Goal: Task Accomplishment & Management: Manage account settings

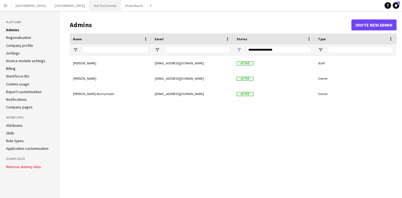
click at [89, 6] on button "Hat Trick Events Close" at bounding box center [104, 5] width 31 height 11
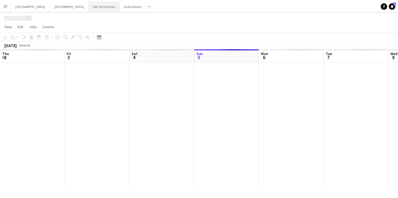
scroll to position [0, 131]
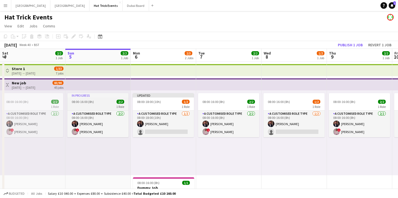
click at [98, 101] on div "08:00-16:00 (8h) 2/2" at bounding box center [97, 102] width 61 height 4
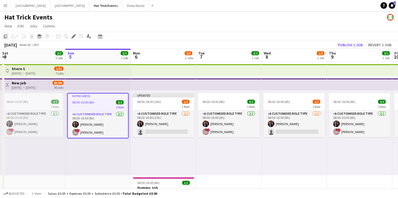
click at [5, 36] on icon "Copy" at bounding box center [5, 36] width 4 height 4
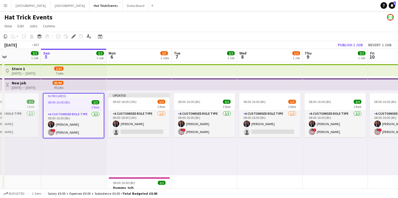
drag, startPoint x: 315, startPoint y: 152, endPoint x: 129, endPoint y: 126, distance: 188.0
click at [139, 129] on app-calendar-viewport "Thu 2 2/2 1 Job Fri 3 1/2 1 Job Sat 4 2/2 1 Job Sun 5 2/2 1 Job Mon 6 2/3 2 Job…" at bounding box center [199, 189] width 398 height 281
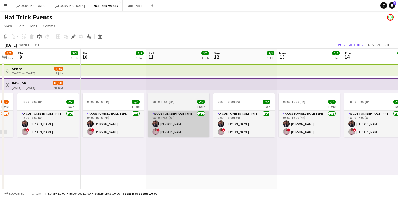
drag, startPoint x: 284, startPoint y: 150, endPoint x: 113, endPoint y: 131, distance: 172.2
click at [114, 131] on app-calendar-viewport "Mon 6 2/3 2 Jobs Tue 7 2/2 1 Job Wed 8 1/2 1 Job Thu 9 2/2 1 Job Fri 10 2/2 1 J…" at bounding box center [199, 189] width 398 height 281
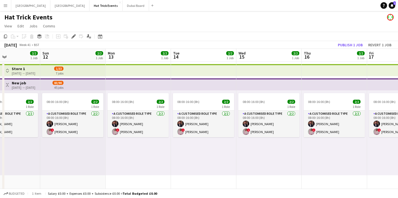
drag, startPoint x: 263, startPoint y: 151, endPoint x: 147, endPoint y: 135, distance: 117.6
click at [123, 131] on app-calendar-viewport "Wed 8 1/2 1 Job Thu 9 2/2 1 Job Fri 10 2/2 1 Job Sat 11 2/2 1 Job Sun 12 2/2 1 …" at bounding box center [199, 189] width 398 height 281
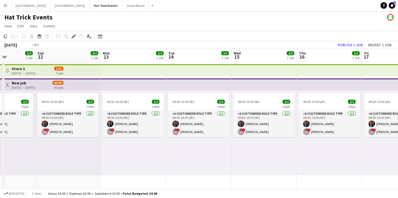
drag, startPoint x: 315, startPoint y: 147, endPoint x: 166, endPoint y: 140, distance: 149.0
click at [181, 137] on app-calendar-viewport "Wed 8 1/2 1 Job Thu 9 2/2 1 Job Fri 10 2/2 1 Job Sat 11 2/2 1 Job Sun 12 2/2 1 …" at bounding box center [199, 189] width 398 height 281
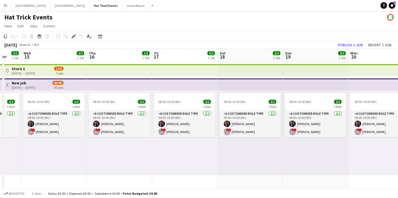
drag, startPoint x: 336, startPoint y: 150, endPoint x: 217, endPoint y: 140, distance: 119.4
click at [224, 142] on app-calendar-viewport "Sun 12 2/2 1 Job Mon 13 2/2 1 Job Tue 14 2/2 1 Job Wed 15 2/2 1 Job Thu 16 2/2 …" at bounding box center [199, 189] width 398 height 281
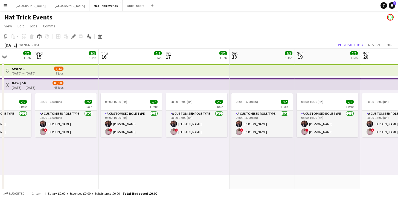
drag, startPoint x: 315, startPoint y: 149, endPoint x: 169, endPoint y: 140, distance: 146.4
click at [174, 141] on app-calendar-viewport "Sun 12 2/2 1 Job Mon 13 2/2 1 Job Tue 14 2/2 1 Job Wed 15 2/2 1 Job Thu 16 2/2 …" at bounding box center [199, 189] width 398 height 281
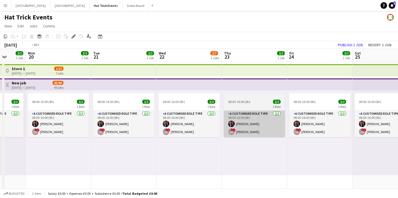
drag, startPoint x: 336, startPoint y: 144, endPoint x: 106, endPoint y: 132, distance: 230.6
click at [114, 131] on app-calendar-viewport "Thu 16 2/2 1 Job Fri 17 2/2 1 Job Sat 18 2/2 1 Job Sun 19 2/2 1 Job Mon 20 2/2 …" at bounding box center [199, 189] width 398 height 281
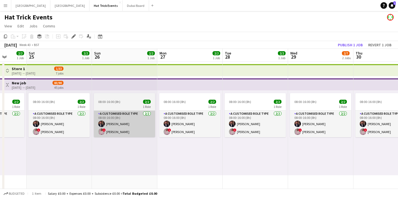
drag, startPoint x: 253, startPoint y: 132, endPoint x: 120, endPoint y: 134, distance: 133.0
click at [118, 135] on app-calendar-viewport "Wed 22 2/7 2 Jobs Thu 23 2/2 1 Job Fri 24 2/2 1 Job Sat 25 2/2 1 Job Sun 26 2/2…" at bounding box center [199, 189] width 398 height 281
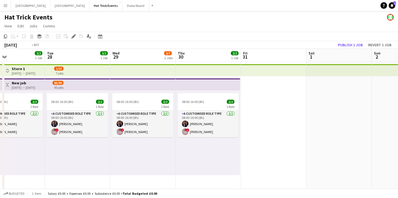
drag, startPoint x: 351, startPoint y: 142, endPoint x: 232, endPoint y: 143, distance: 119.0
click at [179, 137] on app-calendar-viewport "Fri 24 2/2 1 Job Sat 25 2/2 1 Job Sun 26 2/2 1 Job Mon 27 2/2 1 Job Tue 28 2/2 …" at bounding box center [199, 189] width 398 height 281
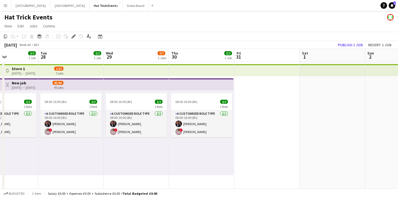
click at [269, 113] on app-date-cell at bounding box center [266, 144] width 65 height 165
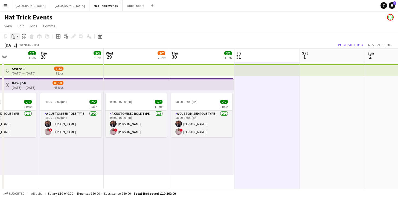
click at [17, 37] on app-action-btn "Paste" at bounding box center [15, 36] width 10 height 7
click at [28, 56] on link "Paste with crew Command Shift V" at bounding box center [35, 56] width 43 height 5
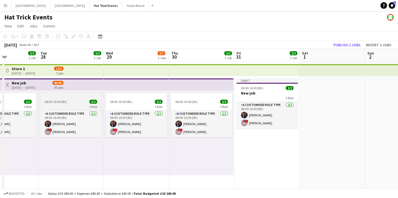
click at [67, 100] on div "08:00-16:00 (8h) 2/2" at bounding box center [70, 102] width 61 height 4
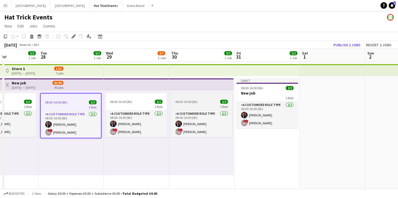
click at [196, 100] on span "08:00-16:00 (8h)" at bounding box center [186, 102] width 22 height 4
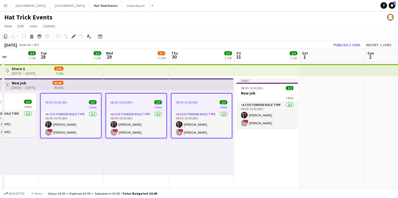
click at [3, 36] on icon "Copy" at bounding box center [5, 36] width 4 height 4
click at [321, 124] on app-date-cell at bounding box center [332, 144] width 65 height 165
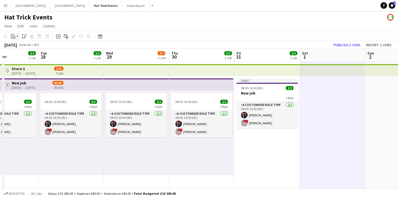
click at [18, 37] on app-action-btn "Paste" at bounding box center [15, 36] width 10 height 7
click at [24, 55] on link "Paste with crew Command Shift V" at bounding box center [35, 56] width 43 height 5
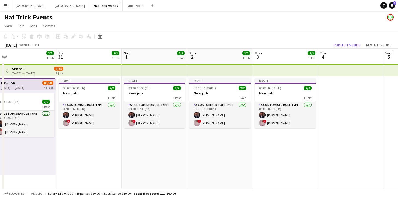
drag, startPoint x: 302, startPoint y: 169, endPoint x: 124, endPoint y: 159, distance: 178.3
click at [124, 159] on app-calendar-viewport "Sun 26 2/2 1 Job Mon 27 2/2 1 Job Tue 28 2/2 1 Job Wed 29 2/7 2 Jobs Thu 30 2/2…" at bounding box center [199, 189] width 398 height 281
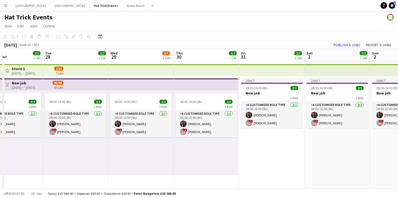
drag, startPoint x: 124, startPoint y: 159, endPoint x: 319, endPoint y: 160, distance: 194.8
click at [318, 160] on app-calendar-viewport "Sat 25 2/2 1 Job Sun 26 2/2 1 Job Mon 27 2/2 1 Job Tue 28 2/2 1 Job Wed 29 2/7 …" at bounding box center [199, 189] width 398 height 281
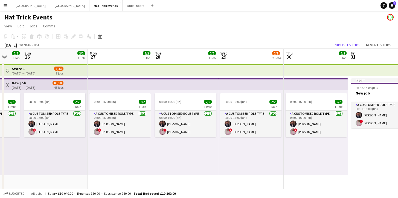
drag, startPoint x: 192, startPoint y: 165, endPoint x: 359, endPoint y: 166, distance: 166.9
click at [362, 167] on app-calendar-viewport "Thu 23 2/2 1 Job Fri 24 2/2 1 Job Sat 25 2/2 1 Job Sun 26 2/2 1 Job Mon 27 2/2 …" at bounding box center [199, 189] width 398 height 281
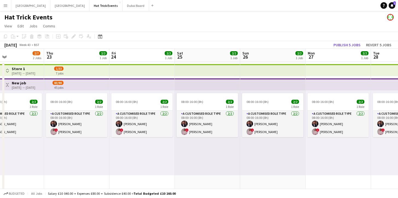
drag, startPoint x: 159, startPoint y: 169, endPoint x: 291, endPoint y: 168, distance: 131.6
click at [291, 168] on app-calendar-viewport "Mon 20 2/2 1 Job Tue 21 2/2 1 Job Wed 22 2/7 2 Jobs Thu 23 2/2 1 Job Fri 24 2/2…" at bounding box center [199, 189] width 398 height 281
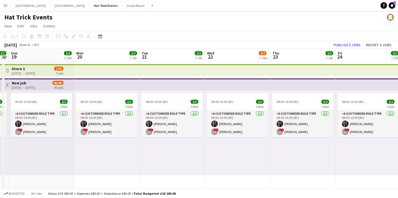
drag, startPoint x: 77, startPoint y: 153, endPoint x: 306, endPoint y: 159, distance: 229.9
click at [306, 159] on app-calendar-viewport "Fri 17 2/2 1 Job Sat 18 2/2 1 Job Sun 19 2/2 1 Job Mon 20 2/2 1 Job Tue 21 2/2 …" at bounding box center [199, 189] width 398 height 281
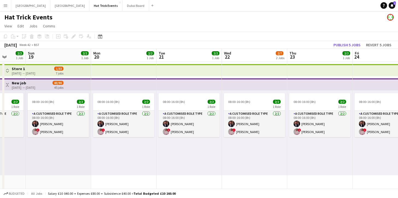
drag, startPoint x: 108, startPoint y: 158, endPoint x: 13, endPoint y: 147, distance: 95.0
click at [38, 149] on app-calendar-viewport "Thu 16 2/2 1 Job Fri 17 2/2 1 Job Sat 18 2/2 1 Job Sun 19 2/2 1 Job Mon 20 2/2 …" at bounding box center [199, 189] width 398 height 281
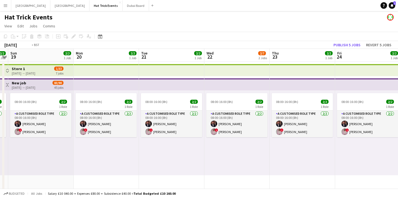
drag, startPoint x: 278, startPoint y: 158, endPoint x: 79, endPoint y: 151, distance: 199.3
click at [81, 152] on app-calendar-viewport "Thu 16 2/2 1 Job Fri 17 2/2 1 Job Sat 18 2/2 1 Job Sun 19 2/2 1 Job Mon 20 2/2 …" at bounding box center [199, 189] width 398 height 281
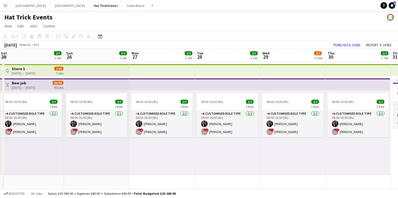
drag, startPoint x: 214, startPoint y: 156, endPoint x: 145, endPoint y: 152, distance: 69.9
click at [161, 153] on app-calendar-viewport "Wed 22 2/7 2 Jobs Thu 23 2/2 1 Job Fri 24 2/2 1 Job Sat 25 2/2 1 Job Sun 26 2/2…" at bounding box center [199, 189] width 398 height 281
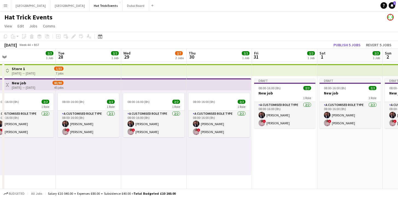
drag, startPoint x: 216, startPoint y: 155, endPoint x: 185, endPoint y: 156, distance: 30.7
click at [185, 156] on app-calendar-viewport "Fri 24 2/2 1 Job Sat 25 2/2 1 Job Sun 26 2/2 1 Job Mon 27 2/2 1 Job Tue 28 2/2 …" at bounding box center [199, 189] width 398 height 281
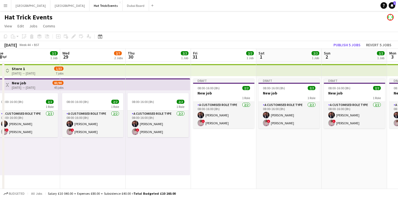
scroll to position [0, 273]
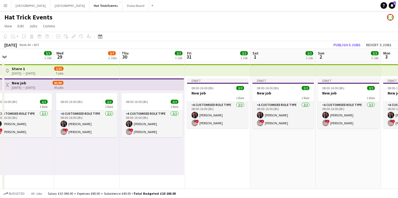
drag, startPoint x: 244, startPoint y: 161, endPoint x: 206, endPoint y: 161, distance: 38.3
click at [206, 161] on app-calendar-viewport "Fri 24 2/2 1 Job Sat 25 2/2 1 Job Sun 26 2/2 1 Job Mon 27 2/2 1 Job Tue 28 2/2 …" at bounding box center [199, 189] width 398 height 281
click at [347, 43] on button "Publish 5 jobs" at bounding box center [346, 44] width 31 height 7
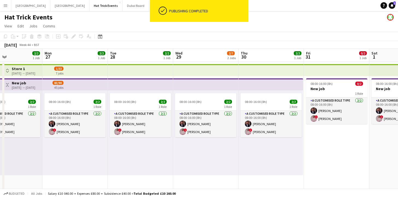
drag, startPoint x: 218, startPoint y: 142, endPoint x: 337, endPoint y: 146, distance: 119.1
click at [337, 146] on app-calendar-viewport "Fri 24 2/2 1 Job Sat 25 2/2 1 Job Sun 26 2/2 1 Job Mon 27 2/2 1 Job Tue 28 2/2 …" at bounding box center [199, 189] width 398 height 281
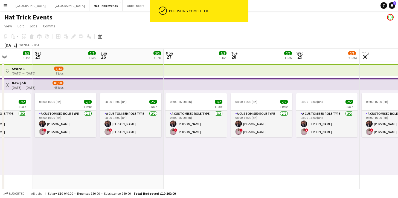
drag, startPoint x: 230, startPoint y: 158, endPoint x: 342, endPoint y: 150, distance: 111.9
click at [370, 150] on app-calendar-viewport "Wed 22 2/7 2 Jobs Thu 23 2/2 1 Job Fri 24 2/2 1 Job Sat 25 2/2 1 Job Sun 26 2/2…" at bounding box center [199, 189] width 398 height 281
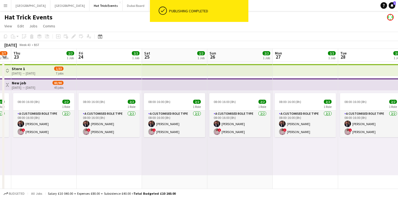
drag, startPoint x: 125, startPoint y: 164, endPoint x: 272, endPoint y: 163, distance: 147.4
click at [272, 163] on app-calendar-viewport "Tue 21 2/2 1 Job Wed 22 2/7 2 Jobs Thu 23 2/2 1 Job Fri 24 2/2 1 Job Sat 25 2/2…" at bounding box center [199, 189] width 398 height 281
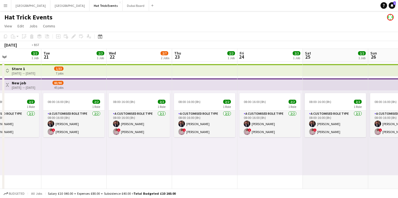
drag, startPoint x: 192, startPoint y: 161, endPoint x: 271, endPoint y: 160, distance: 78.8
click at [271, 160] on app-calendar-viewport "Sat 18 2/2 1 Job Sun 19 2/2 1 Job Mon 20 2/2 1 Job Tue 21 2/2 1 Job Wed 22 2/7 …" at bounding box center [199, 189] width 398 height 281
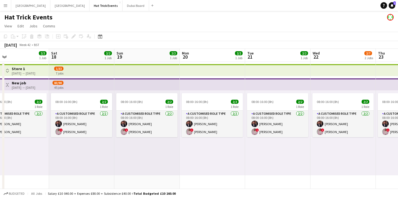
drag, startPoint x: 96, startPoint y: 154, endPoint x: 234, endPoint y: 159, distance: 138.2
click at [234, 159] on app-calendar-viewport "Wed 15 2/2 1 Job Thu 16 2/2 1 Job Fri 17 2/2 1 Job Sat 18 2/2 1 Job Sun 19 2/2 …" at bounding box center [199, 189] width 398 height 281
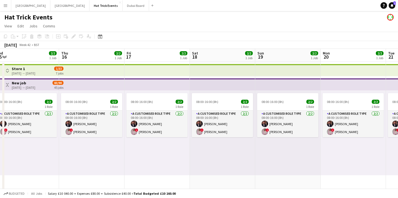
drag, startPoint x: 99, startPoint y: 148, endPoint x: 240, endPoint y: 153, distance: 141.2
click at [240, 153] on app-calendar-viewport "Mon 13 2/2 1 Job Tue 14 2/2 1 Job Wed 15 2/2 1 Job Thu 16 2/2 1 Job Fri 17 2/2 …" at bounding box center [199, 189] width 398 height 281
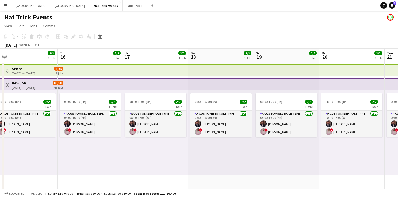
drag, startPoint x: 90, startPoint y: 154, endPoint x: 223, endPoint y: 157, distance: 133.3
click at [217, 157] on app-calendar-viewport "Mon 13 2/2 1 Job Tue 14 2/2 1 Job Wed 15 2/2 1 Job Thu 16 2/2 1 Job Fri 17 2/2 …" at bounding box center [199, 189] width 398 height 281
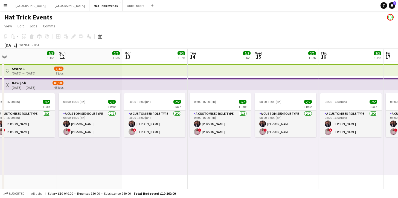
drag, startPoint x: 101, startPoint y: 155, endPoint x: 220, endPoint y: 158, distance: 118.7
click at [220, 158] on app-calendar-viewport "Thu 9 2/2 1 Job Fri 10 2/2 1 Job Sat 11 2/2 1 Job Sun 12 2/2 1 Job Mon 13 2/2 1…" at bounding box center [199, 189] width 398 height 281
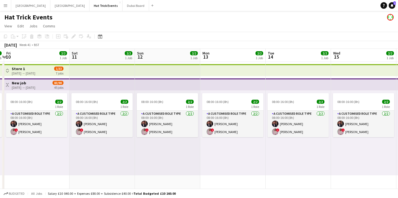
drag, startPoint x: 85, startPoint y: 154, endPoint x: 168, endPoint y: 160, distance: 83.7
click at [173, 162] on app-calendar-viewport "Wed 8 1/2 1 Job Thu 9 2/2 1 Job Fri 10 2/2 1 Job Sat 11 2/2 1 Job Sun 12 2/2 1 …" at bounding box center [199, 189] width 398 height 281
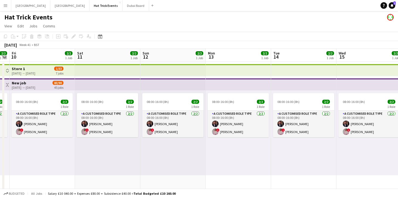
drag, startPoint x: 90, startPoint y: 153, endPoint x: 210, endPoint y: 156, distance: 119.8
click at [216, 158] on app-calendar-viewport "Wed 8 1/2 1 Job Thu 9 2/2 1 Job Fri 10 2/2 1 Job Sat 11 2/2 1 Job Sun 12 2/2 1 …" at bounding box center [199, 189] width 398 height 281
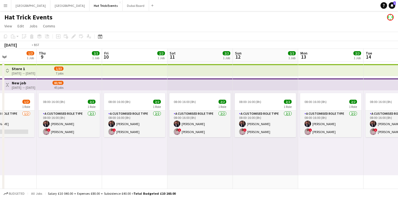
drag, startPoint x: 61, startPoint y: 153, endPoint x: 190, endPoint y: 156, distance: 129.2
click at [190, 156] on app-calendar-viewport "Mon 6 2/3 2 Jobs Tue 7 2/2 1 Job Wed 8 1/2 1 Job Thu 9 2/2 1 Job Fri 10 2/2 1 J…" at bounding box center [199, 189] width 398 height 281
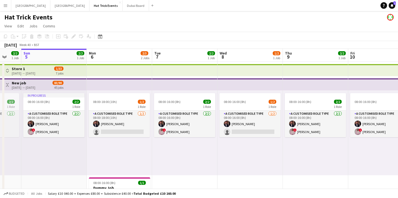
drag, startPoint x: 75, startPoint y: 153, endPoint x: 209, endPoint y: 153, distance: 134.6
click at [209, 153] on app-calendar-viewport "Thu 2 2/2 1 Job Fri 3 1/2 1 Job Sat 4 2/2 1 Job Sun 5 2/2 1 Job Mon 6 2/3 2 Job…" at bounding box center [199, 189] width 398 height 281
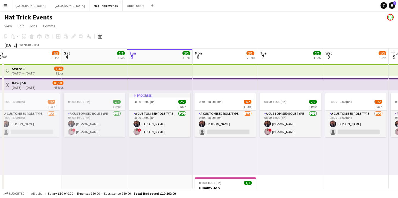
drag, startPoint x: 97, startPoint y: 146, endPoint x: 126, endPoint y: 146, distance: 29.3
click at [128, 146] on app-calendar-viewport "Tue 30 2/2 1 Job Wed 1 2/2 1 Job Thu 2 2/2 1 Job Fri 3 1/2 1 Job Sat 4 2/2 1 Jo…" at bounding box center [199, 189] width 398 height 281
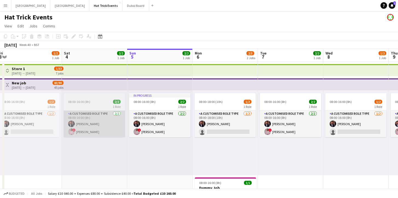
scroll to position [0, 201]
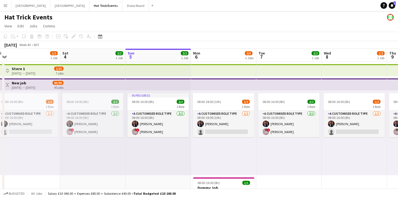
click at [35, 84] on h3 "New job" at bounding box center [24, 82] width 24 height 5
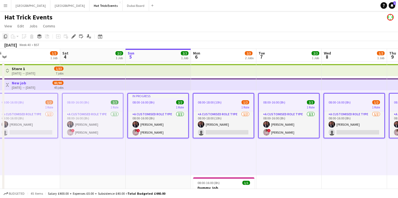
click at [4, 36] on icon at bounding box center [5, 36] width 3 height 4
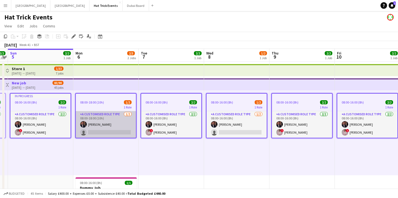
drag, startPoint x: 263, startPoint y: 156, endPoint x: 16, endPoint y: 136, distance: 247.8
click at [32, 136] on app-calendar-viewport "Thu 2 2/2 1 Job Fri 3 1/2 1 Job Sat 4 2/2 1 Job Sun 5 2/2 1 Job Mon 6 2/3 2 Job…" at bounding box center [199, 189] width 398 height 281
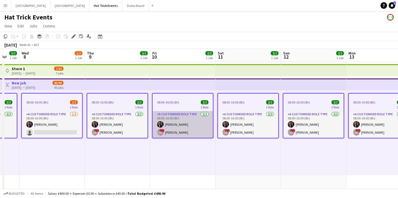
drag, startPoint x: 301, startPoint y: 141, endPoint x: 143, endPoint y: 126, distance: 158.6
click at [165, 127] on app-calendar-viewport "Sat 4 2/2 1 Job Sun 5 2/2 1 Job Mon 6 2/3 2 Jobs Tue 7 2/2 1 Job Wed 8 1/2 1 Jo…" at bounding box center [199, 189] width 398 height 281
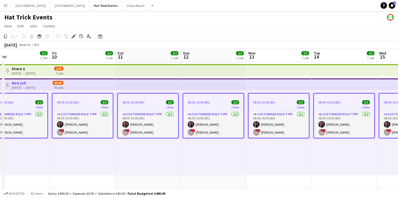
drag, startPoint x: 312, startPoint y: 147, endPoint x: 140, endPoint y: 135, distance: 172.2
click at [141, 135] on app-calendar-viewport "Mon 6 2/3 2 Jobs Tue 7 2/2 1 Job Wed 8 1/2 1 Job Thu 9 2/2 1 Job Fri 10 2/2 1 J…" at bounding box center [199, 189] width 398 height 281
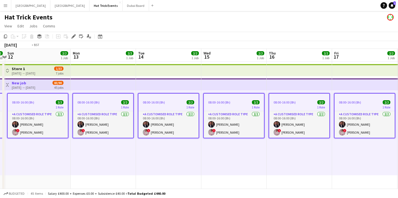
drag, startPoint x: 299, startPoint y: 141, endPoint x: 138, endPoint y: 129, distance: 161.5
click at [138, 129] on app-calendar-viewport "Wed 8 1/2 1 Job Thu 9 2/2 1 Job Fri 10 2/2 1 Job Sat 11 2/2 1 Job Sun 12 2/2 1 …" at bounding box center [199, 189] width 398 height 281
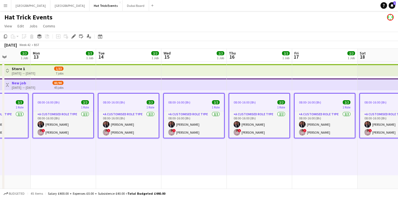
drag, startPoint x: 324, startPoint y: 135, endPoint x: 159, endPoint y: 131, distance: 165.0
click at [160, 131] on app-calendar-viewport "Fri 10 2/2 1 Job Sat 11 2/2 1 Job Sun 12 2/2 1 Job Mon 13 2/2 1 Job Tue 14 2/2 …" at bounding box center [199, 189] width 398 height 281
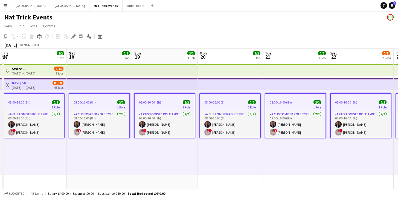
drag, startPoint x: 317, startPoint y: 138, endPoint x: 179, endPoint y: 137, distance: 137.6
click at [179, 137] on app-calendar-viewport "Tue 14 2/2 1 Job Wed 15 2/2 1 Job Thu 16 2/2 1 Job Fri 17 2/2 1 Job Sat 18 2/2 …" at bounding box center [199, 189] width 398 height 281
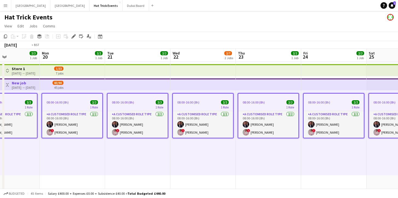
drag, startPoint x: 299, startPoint y: 142, endPoint x: 175, endPoint y: 137, distance: 124.6
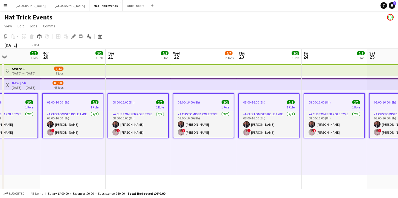
click at [182, 137] on app-calendar-viewport "Thu 16 2/2 1 Job Fri 17 2/2 1 Job Sat 18 2/2 1 Job Sun 19 2/2 1 Job Mon 20 2/2 …" at bounding box center [199, 189] width 398 height 281
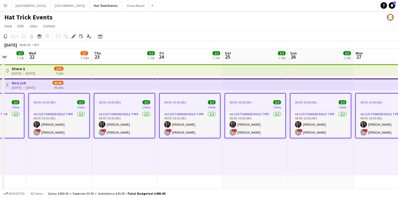
drag
click at [168, 136] on app-calendar-viewport "Sat 18 2/2 1 Job Sun 19 2/2 1 Job Mon 20 2/2 1 Job Tue 21 2/2 1 Job Wed 22 2/7 …" at bounding box center [199, 189] width 398 height 281
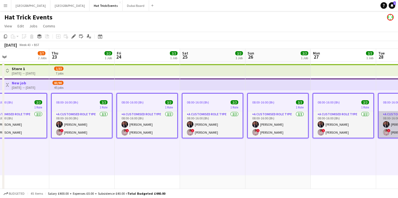
click at [193, 134] on app-calendar-viewport "Mon 20 2/2 1 Job Tue 21 2/2 1 Job Wed 22 2/7 2 Jobs Thu 23 2/2 1 Job Fri 24 2/2…" at bounding box center [199, 189] width 398 height 281
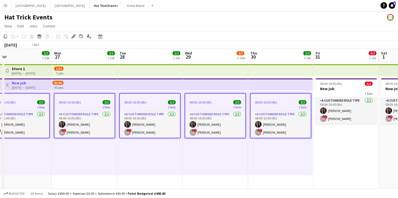
scroll to position [0, 252]
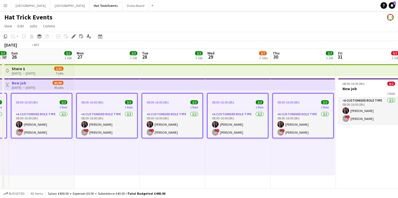
click at [167, 126] on app-calendar-viewport "Wed 22 2/7 2 Jobs Thu 23 2/2 1 Job Fri 24 2/2 1 Job Sat 25 2/2 1 Job Sun 26 2/2…" at bounding box center [199, 189] width 398 height 281
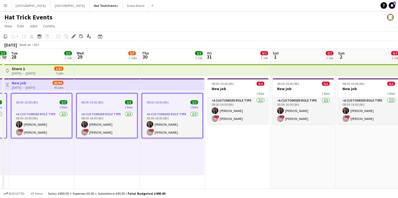
click at [231, 145] on app-date-cell "08:00-16:00 (8h) 0/2 New job 1 Role A Customised Role Type [DATE] 08:00-16:00 (…" at bounding box center [237, 144] width 65 height 165
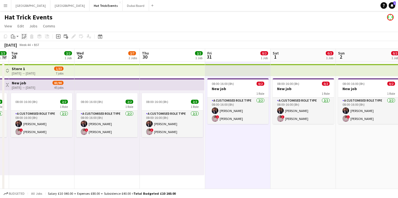
click at [24, 37] on icon "Paste linked Job" at bounding box center [24, 36] width 4 height 4
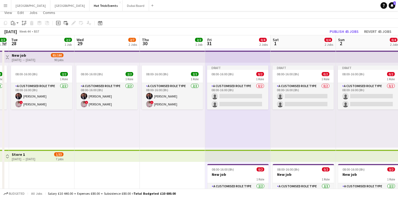
scroll to position [0, 0]
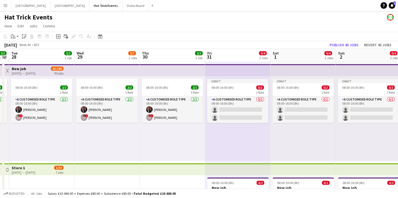
click at [35, 72] on div "[DATE] → [DATE]" at bounding box center [24, 73] width 24 height 4
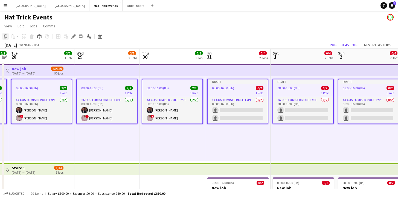
click at [6, 37] on icon "Copy" at bounding box center [5, 36] width 4 height 4
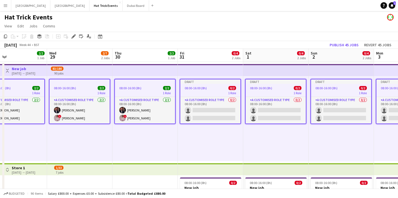
drag, startPoint x: 239, startPoint y: 137, endPoint x: 78, endPoint y: 132, distance: 161.2
click at [78, 132] on app-calendar-viewport "Sun 26 2/2 1 Job Mon 27 2/2 1 Job Tue 28 2/2 1 Job Wed 29 2/7 2 Jobs Thu 30 2/2…" at bounding box center [199, 193] width 398 height 289
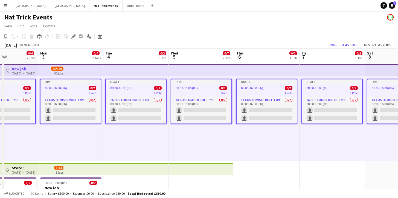
scroll to position [0, 251]
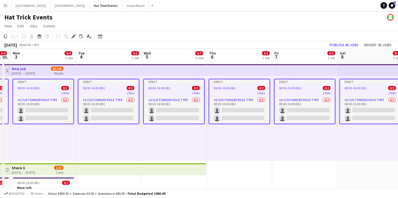
drag, startPoint x: 263, startPoint y: 149, endPoint x: 34, endPoint y: 134, distance: 229.4
click at [34, 134] on app-calendar-viewport "Thu 30 2/2 1 Job Fri 31 0/4 2 Jobs Sat 1 0/4 2 Jobs Sun 2 0/4 2 Jobs Mon 3 0/4 …" at bounding box center [199, 193] width 398 height 289
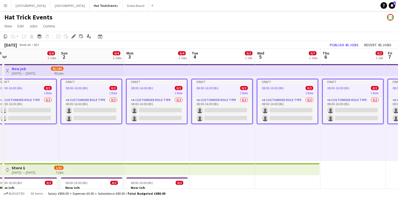
drag, startPoint x: 96, startPoint y: 142, endPoint x: 199, endPoint y: 142, distance: 103.1
click at [212, 144] on app-calendar-viewport "Thu 30 2/2 1 Job Fri 31 0/4 2 Jobs Sat 1 0/4 2 Jobs Sun 2 0/4 2 Jobs Mon 3 0/4 …" at bounding box center [199, 193] width 398 height 289
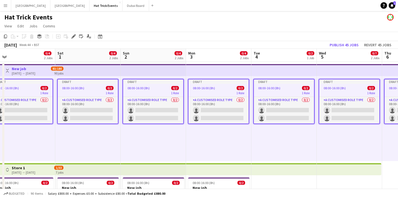
scroll to position [0, 140]
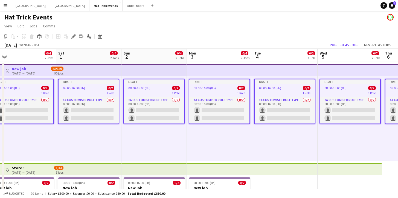
drag, startPoint x: 117, startPoint y: 141, endPoint x: 177, endPoint y: 140, distance: 60.2
click at [177, 140] on app-calendar-viewport "Wed 29 2/7 2 Jobs Thu 30 2/2 1 Job Fri 31 0/4 2 Jobs Sat 1 0/4 2 Jobs Sun 2 0/4…" at bounding box center [199, 193] width 398 height 289
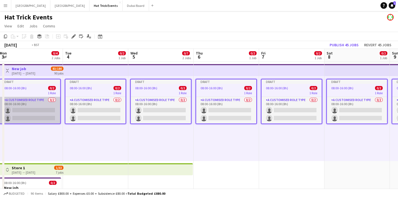
scroll to position [0, 217]
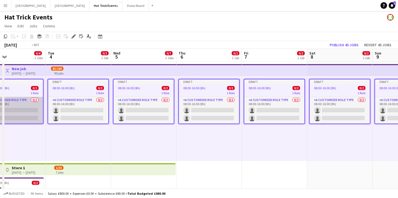
drag, startPoint x: 215, startPoint y: 140, endPoint x: 8, endPoint y: 123, distance: 208.0
click at [8, 123] on app-calendar-viewport "Fri 31 0/4 2 Jobs Sat 1 0/4 2 Jobs Sun 2 0/4 2 Jobs Mon 3 0/4 2 Jobs Tue 4 0/2 …" at bounding box center [199, 193] width 398 height 289
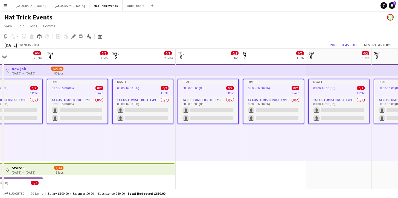
click at [221, 172] on app-date-cell "Draft 08:00-16:00 (8h) 0/2 1 Role A Customised Role Type 0/2 08:00-16:00 (8h) s…" at bounding box center [208, 148] width 65 height 173
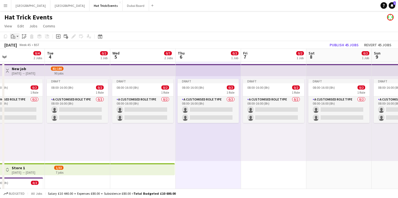
click at [18, 37] on app-action-btn "Paste" at bounding box center [15, 36] width 10 height 7
click at [26, 56] on link "Paste with crew Command Shift V" at bounding box center [35, 56] width 43 height 5
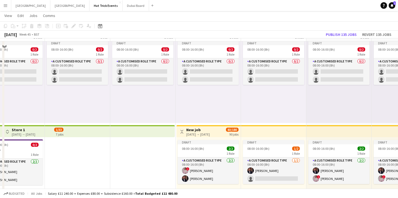
scroll to position [38, 0]
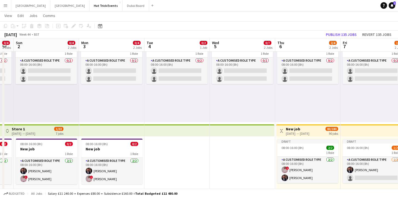
drag, startPoint x: 113, startPoint y: 102, endPoint x: 214, endPoint y: 106, distance: 100.5
click at [217, 107] on app-calendar-viewport "Fri 31 0/4 2 Jobs Sat 1 0/4 2 Jobs Sun 2 0/4 2 Jobs Mon 3 0/4 2 Jobs Tue 4 0/2 …" at bounding box center [199, 154] width 398 height 343
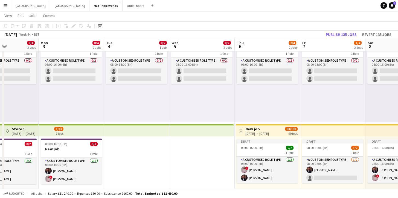
drag, startPoint x: 152, startPoint y: 106, endPoint x: 276, endPoint y: 107, distance: 123.6
click at [276, 107] on app-calendar-viewport "Fri 31 0/4 2 Jobs Sat 1 0/4 2 Jobs Sun 2 0/4 2 Jobs Mon 3 0/4 2 Jobs Tue 4 0/2 …" at bounding box center [199, 154] width 398 height 343
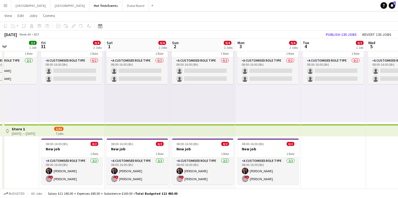
drag, startPoint x: 173, startPoint y: 107, endPoint x: 258, endPoint y: 104, distance: 85.1
click at [281, 105] on app-calendar-viewport "Tue 28 2/2 1 Job Wed 29 2/7 2 Jobs Thu 30 2/2 1 Job Fri 31 0/4 2 Jobs Sat 1 0/4…" at bounding box center [199, 154] width 398 height 343
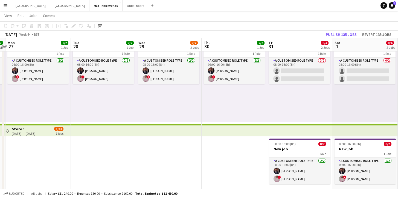
drag, startPoint x: 155, startPoint y: 101, endPoint x: 249, endPoint y: 106, distance: 94.8
click at [249, 106] on app-calendar-viewport "Sat 25 2/2 1 Job Sun 26 2/2 1 Job Mon 27 2/2 1 Job Tue 28 2/2 1 Job Wed 29 2/7 …" at bounding box center [199, 154] width 398 height 343
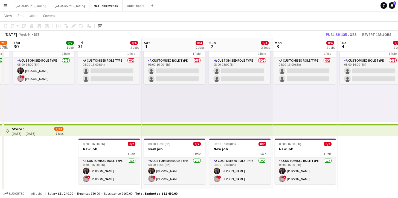
drag, startPoint x: 252, startPoint y: 105, endPoint x: 108, endPoint y: 88, distance: 145.7
click at [108, 88] on app-calendar-viewport "Mon 27 2/2 1 Job Tue 28 2/2 1 Job Wed 29 2/7 2 Jobs Thu 30 2/2 1 Job Fri 31 0/4…" at bounding box center [199, 154] width 398 height 343
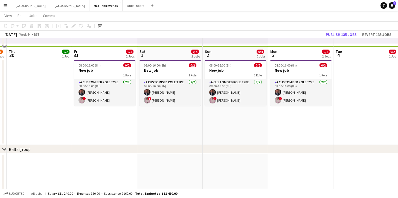
scroll to position [126, 0]
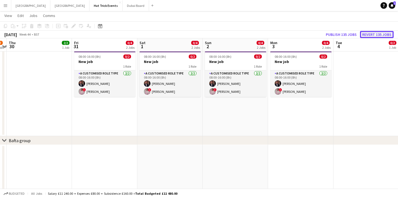
click at [371, 33] on button "Revert 135 jobs" at bounding box center [377, 34] width 34 height 7
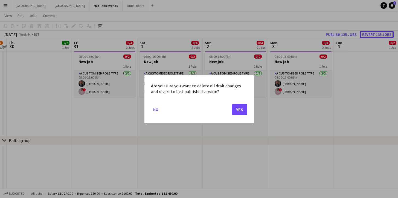
scroll to position [0, 0]
click at [234, 110] on button "Yes" at bounding box center [239, 109] width 15 height 11
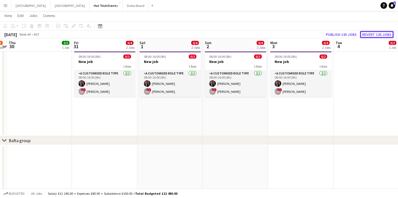
scroll to position [126, 0]
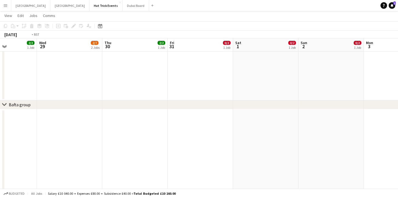
drag, startPoint x: 106, startPoint y: 98, endPoint x: 301, endPoint y: 92, distance: 196.0
click at [299, 93] on app-calendar-viewport "Sun 26 2/2 1 Job Mon 27 2/2 1 Job Tue 28 2/2 1 Job Wed 29 2/7 2 Jobs Thu 30 2/2…" at bounding box center [199, 49] width 398 height 307
drag, startPoint x: 111, startPoint y: 92, endPoint x: 312, endPoint y: 81, distance: 200.6
click at [303, 84] on app-calendar-viewport "Sat 25 2/2 1 Job Sun 26 2/2 1 Job Mon 27 2/2 1 Job Tue 28 2/2 1 Job Wed 29 2/7 …" at bounding box center [199, 49] width 398 height 307
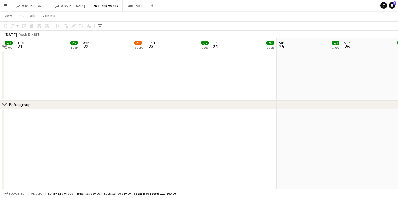
drag, startPoint x: 98, startPoint y: 83, endPoint x: 226, endPoint y: 76, distance: 128.5
click at [333, 75] on app-calendar-viewport "Sun 19 2/2 1 Job Mon 20 2/2 1 Job Tue 21 2/2 1 Job Wed 22 2/7 2 Jobs Thu 23 2/2…" at bounding box center [199, 49] width 398 height 307
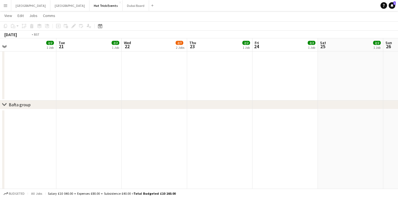
drag, startPoint x: 73, startPoint y: 82, endPoint x: 368, endPoint y: 66, distance: 295.6
click at [363, 68] on app-calendar-viewport "Sat 18 2/2 1 Job Sun 19 2/2 1 Job Mon 20 2/2 1 Job Tue 21 2/2 1 Job Wed 22 2/7 …" at bounding box center [199, 49] width 398 height 307
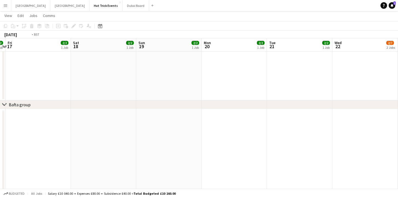
drag, startPoint x: 104, startPoint y: 74, endPoint x: 327, endPoint y: 65, distance: 223.1
click at [331, 65] on app-calendar-viewport "Tue 14 2/2 1 Job Wed 15 2/2 1 Job Thu 16 2/2 1 Job Fri 17 2/2 1 Job Sat 18 2/2 …" at bounding box center [199, 49] width 398 height 307
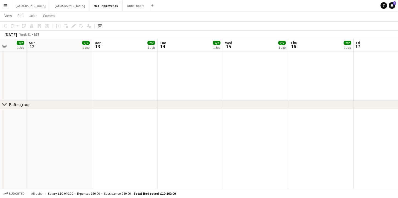
drag, startPoint x: 112, startPoint y: 80, endPoint x: 321, endPoint y: 68, distance: 209.3
click at [301, 69] on app-calendar-viewport "Fri 10 2/2 1 Job Sat 11 2/2 1 Job Sun 12 2/2 1 Job Mon 13 2/2 1 Job Tue 14 2/2 …" at bounding box center [199, 49] width 398 height 307
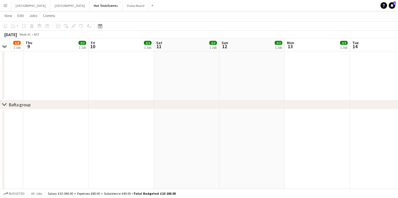
drag, startPoint x: 138, startPoint y: 75, endPoint x: 269, endPoint y: 75, distance: 131.3
click at [265, 75] on app-calendar-viewport "Mon 6 2/3 2 Jobs Tue 7 2/2 1 Job Wed 8 1/2 1 Job Thu 9 2/2 1 Job Fri 10 2/2 1 J…" at bounding box center [199, 49] width 398 height 307
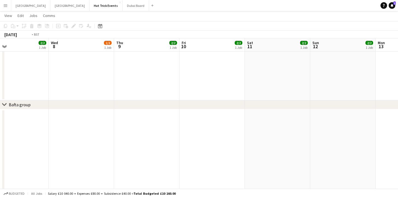
drag, startPoint x: 102, startPoint y: 73, endPoint x: 228, endPoint y: 71, distance: 125.3
click at [231, 72] on app-calendar-viewport "Sun 5 2/2 1 Job Mon 6 2/3 2 Jobs Tue 7 2/2 1 Job Wed 8 1/2 1 Job Thu 9 2/2 1 Jo…" at bounding box center [199, 49] width 398 height 307
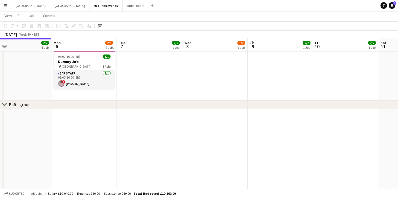
drag, startPoint x: 105, startPoint y: 74, endPoint x: 275, endPoint y: 72, distance: 170.4
click at [272, 72] on app-calendar-viewport "Fri 3 1/2 1 Job Sat 4 2/2 1 Job Sun 5 2/2 1 Job Mon 6 2/3 2 Jobs Tue 7 2/2 1 Jo…" at bounding box center [199, 49] width 398 height 307
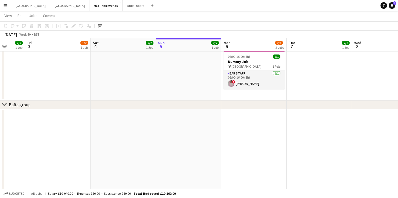
scroll to position [0, 122]
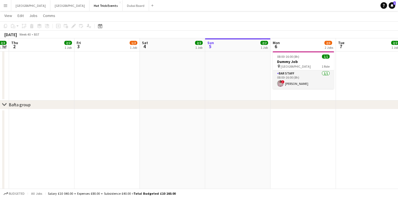
drag, startPoint x: 139, startPoint y: 77, endPoint x: 214, endPoint y: 78, distance: 74.4
click at [214, 78] on app-calendar-viewport "Tue 30 2/2 1 Job Wed 1 2/2 1 Job Thu 2 2/2 1 Job Fri 3 1/2 1 Job Sat 4 2/2 1 Jo…" at bounding box center [199, 49] width 398 height 307
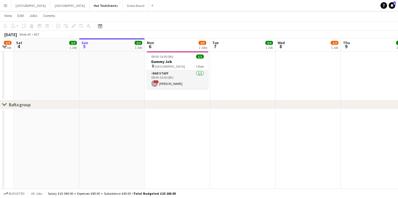
scroll to position [0, 264]
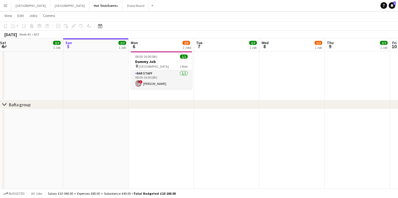
drag, startPoint x: 194, startPoint y: 77, endPoint x: 52, endPoint y: 75, distance: 142.0
click at [52, 75] on app-calendar-viewport "Tue 30 2/2 1 Job Wed 1 2/2 1 Job Thu 2 2/2 1 Job Fri 3 1/2 1 Job Sat 4 2/2 1 Jo…" at bounding box center [199, 49] width 398 height 307
click at [165, 62] on h3 "Dummy Job" at bounding box center [161, 61] width 61 height 5
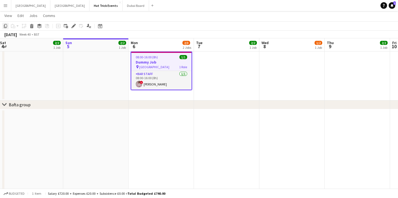
click at [7, 26] on icon "Copy" at bounding box center [5, 26] width 4 height 4
click at [217, 70] on app-date-cell "08:00-16:00 (8h) 2/2 1 Role A Customised Role Type [DATE] 08:00-16:00 (8h) [PER…" at bounding box center [226, 18] width 65 height 165
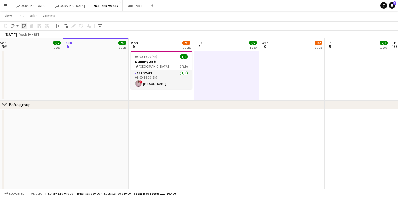
click at [24, 26] on icon "Paste linked Job" at bounding box center [24, 26] width 4 height 4
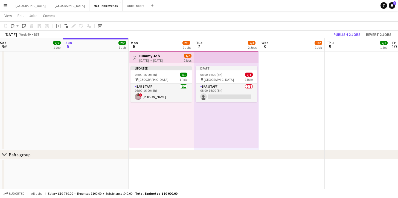
click at [283, 91] on app-date-cell "08:00-16:00 (8h) 1/2 1 Role A Customised Role Type [DATE] 08:00-16:00 (8h) [PER…" at bounding box center [291, 43] width 65 height 214
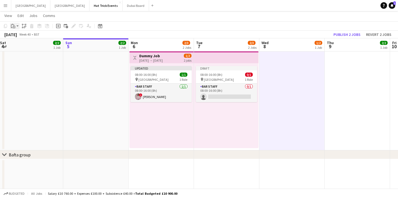
click at [17, 27] on app-action-btn "Paste" at bounding box center [15, 26] width 10 height 7
click at [28, 45] on link "Paste with crew Command Shift V" at bounding box center [35, 45] width 43 height 5
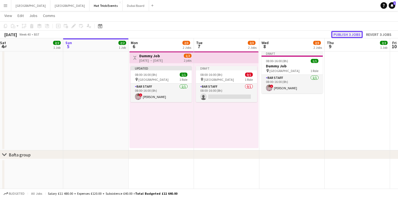
click at [344, 35] on button "Publish 3 jobs" at bounding box center [346, 34] width 31 height 7
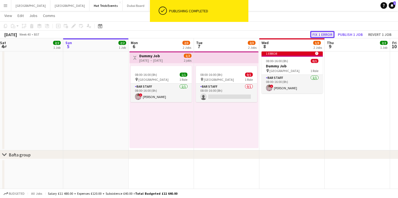
click at [324, 32] on button "Fix 1 error" at bounding box center [322, 34] width 24 height 7
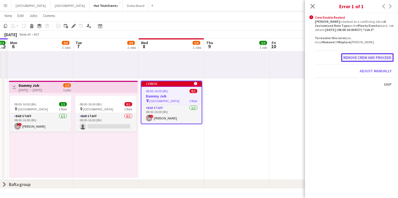
click at [370, 58] on button "Remove crew and proceed" at bounding box center [367, 57] width 53 height 9
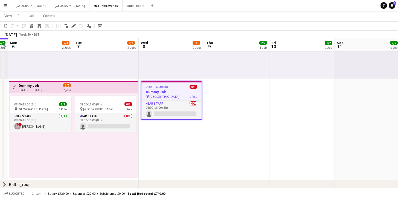
click at [179, 87] on div "08:00-16:00 (8h) 0/1" at bounding box center [171, 87] width 60 height 4
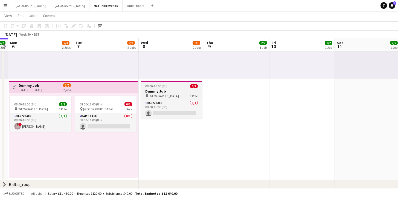
click at [180, 86] on div "08:00-16:00 (8h) 0/1" at bounding box center [171, 86] width 61 height 4
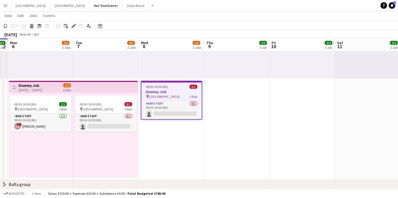
click at [31, 28] on div "Delete" at bounding box center [31, 26] width 7 height 7
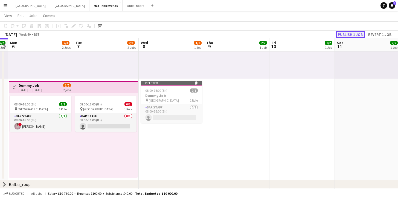
click at [353, 34] on button "Publish 1 job" at bounding box center [350, 34] width 29 height 7
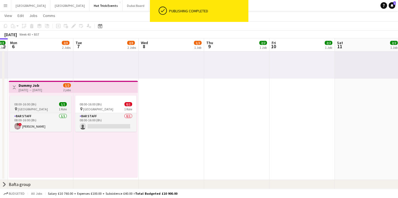
click at [49, 98] on div at bounding box center [40, 97] width 61 height 4
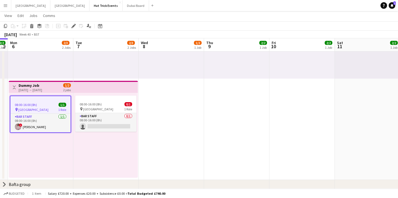
click at [162, 109] on app-date-cell "08:00-16:00 (8h) 1/2 1 Role A Customised Role Type [DATE] 08:00-16:00 (8h) [PER…" at bounding box center [171, 72] width 65 height 214
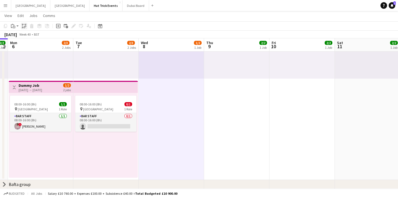
click at [23, 26] on icon "Paste linked Job" at bounding box center [24, 26] width 4 height 4
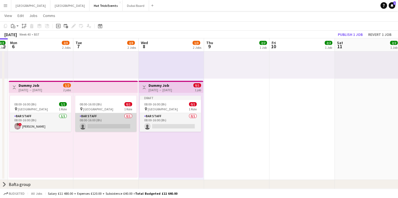
click at [100, 125] on app-card-role "Bar Staff 0/1 08:00-16:00 (8h) single-neutral-actions" at bounding box center [105, 122] width 61 height 19
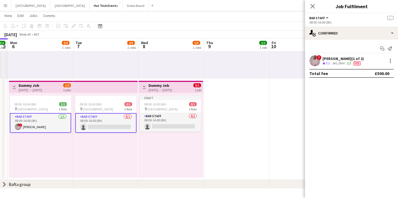
click at [118, 118] on app-card-role "Bar Staff 0/1 08:00-16:00 (8h) single-neutral-actions" at bounding box center [105, 123] width 61 height 20
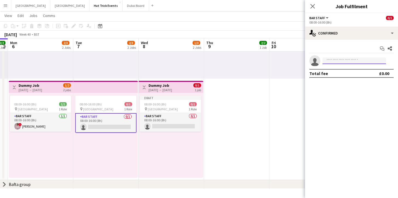
click at [352, 61] on input at bounding box center [354, 60] width 63 height 7
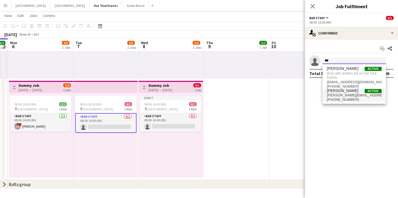
type input "***"
click at [350, 89] on span "[PERSON_NAME] Active" at bounding box center [354, 90] width 55 height 5
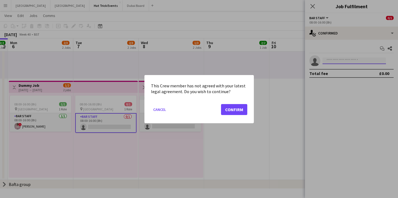
scroll to position [0, 0]
click at [238, 109] on button "Confirm" at bounding box center [234, 109] width 26 height 11
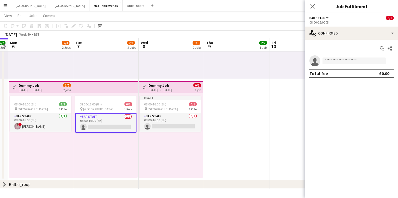
scroll to position [96, 0]
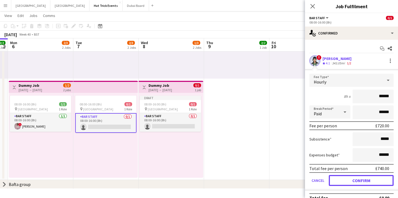
click at [359, 180] on button "Confirm" at bounding box center [361, 180] width 65 height 11
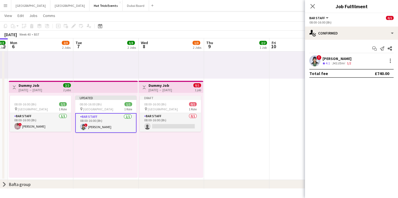
click at [31, 88] on div "[DATE] → [DATE]" at bounding box center [31, 90] width 24 height 4
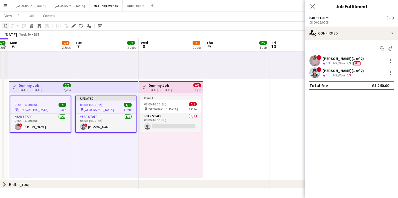
click at [6, 26] on icon "Copy" at bounding box center [5, 26] width 4 height 4
click at [246, 121] on app-date-cell "08:00-16:00 (8h) 2/2 1 Role A Customised Role Type [DATE] 08:00-16:00 (8h) [PER…" at bounding box center [236, 72] width 65 height 214
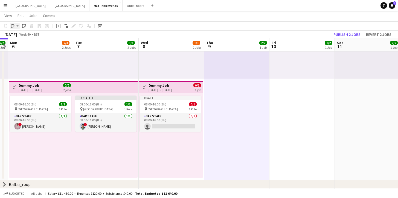
click at [17, 27] on app-action-btn "Paste" at bounding box center [15, 26] width 10 height 7
click at [30, 46] on link "Paste with crew Command Shift V" at bounding box center [35, 45] width 43 height 5
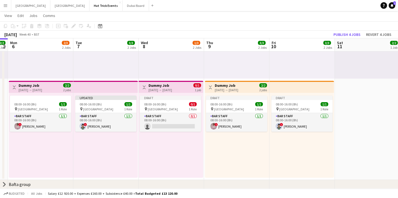
click at [40, 91] on div "[DATE] → [DATE]" at bounding box center [31, 90] width 24 height 4
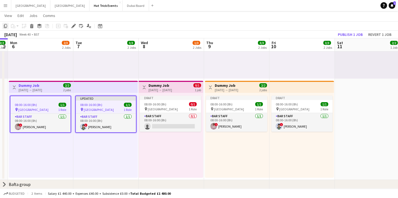
click at [5, 27] on icon "Copy" at bounding box center [5, 26] width 4 height 4
click at [166, 155] on div "Draft 08:00-16:00 (8h) 0/1 pin Wembley 1 Role Bar Staff 0/1 08:00-16:00 (8h) si…" at bounding box center [171, 135] width 65 height 85
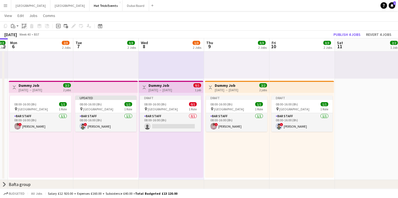
click at [24, 27] on icon "Paste linked Job" at bounding box center [24, 26] width 4 height 4
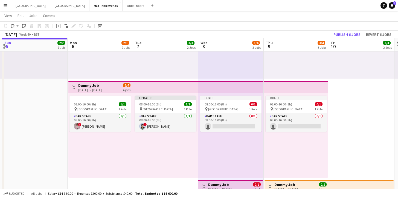
scroll to position [0, 126]
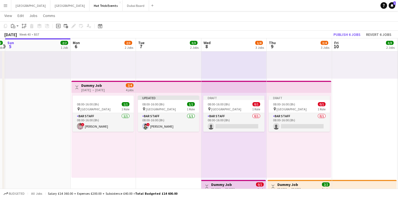
drag, startPoint x: 118, startPoint y: 149, endPoint x: 181, endPoint y: 156, distance: 63.1
click at [181, 156] on app-calendar-viewport "Fri 3 1/2 1 Job Sat 4 2/2 1 Job Sun 5 2/2 1 Job Mon 6 2/3 2 Jobs Tue 7 3/3 2 Jo…" at bounding box center [199, 106] width 398 height 362
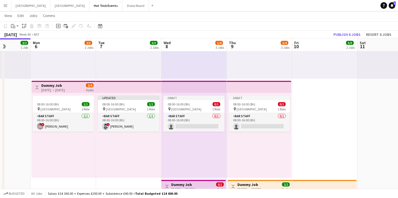
scroll to position [0, 167]
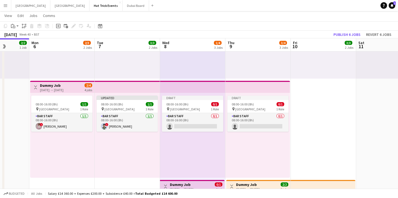
drag, startPoint x: 181, startPoint y: 152, endPoint x: 139, endPoint y: 147, distance: 41.5
click at [139, 147] on app-calendar-viewport "Fri 3 1/2 1 Job Sat 4 2/2 1 Job Sun 5 2/2 1 Job Mon 6 2/3 2 Jobs Tue 7 3/3 2 Jo…" at bounding box center [199, 106] width 398 height 362
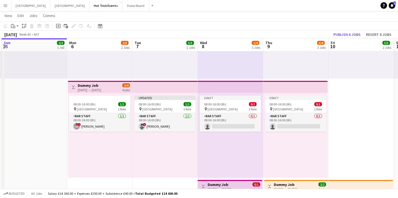
scroll to position [0, 113]
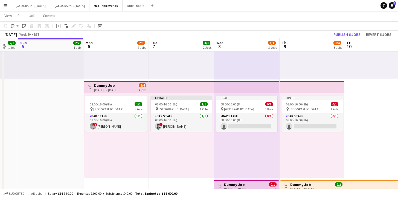
drag, startPoint x: 132, startPoint y: 146, endPoint x: 187, endPoint y: 149, distance: 54.2
click at [187, 149] on app-calendar-viewport "Fri 3 1/2 1 Job Sat 4 2/2 1 Job Sun 5 2/2 1 Job Mon 6 2/3 2 Jobs Tue 7 3/3 2 Jo…" at bounding box center [199, 106] width 398 height 362
click at [231, 149] on div "Draft 08:00-16:00 (8h) 0/1 pin Wembley 1 Role Bar Staff 0/1 08:00-16:00 (8h) si…" at bounding box center [246, 135] width 65 height 85
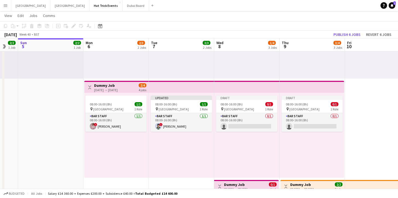
click at [231, 149] on div "Draft 08:00-16:00 (8h) 0/1 pin Wembley 1 Role Bar Staff 0/1 08:00-16:00 (8h) si…" at bounding box center [246, 135] width 65 height 85
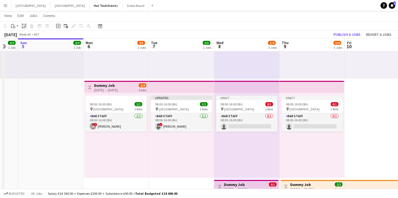
click at [24, 26] on icon "Paste linked Job" at bounding box center [24, 26] width 4 height 4
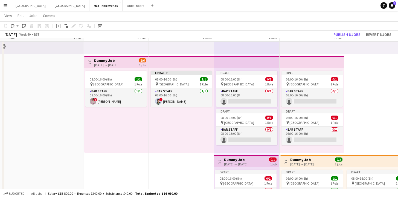
scroll to position [125, 0]
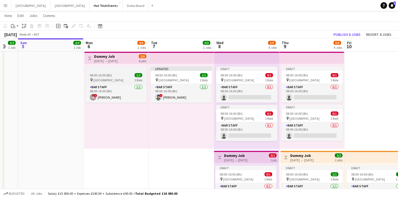
click at [115, 71] on div at bounding box center [115, 68] width 61 height 4
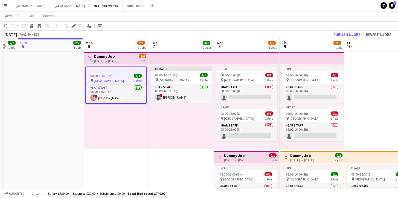
click at [363, 98] on app-date-cell "08:00-16:00 (8h) 2/2 1 Role A Customised Role Type [DATE] 08:00-16:00 (8h) [PER…" at bounding box center [377, 92] width 65 height 313
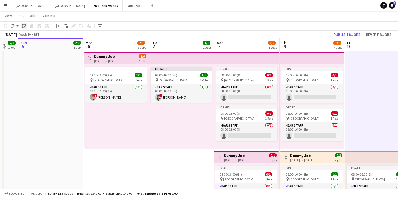
click at [25, 27] on icon "Paste linked Job" at bounding box center [24, 26] width 4 height 4
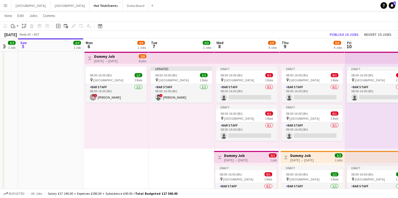
click at [110, 59] on div "[DATE] → [DATE]" at bounding box center [106, 61] width 24 height 4
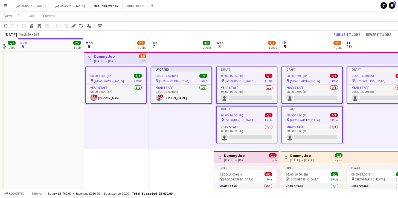
click at [250, 112] on app-job-card "Draft 08:00-16:00 (8h) 0/1 pin Wembley 1 Role Bar Staff 0/1 08:00-16:00 (8h) si…" at bounding box center [246, 124] width 61 height 37
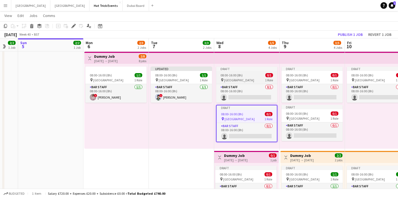
click at [246, 77] on div "08:00-16:00 (8h) 0/1" at bounding box center [246, 75] width 61 height 4
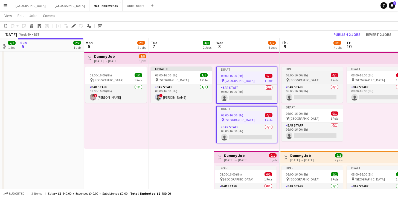
click at [305, 77] on span "08:00-16:00 (8h)" at bounding box center [297, 75] width 22 height 4
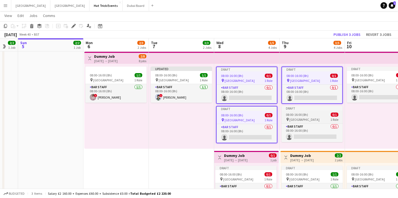
click at [311, 116] on div "08:00-16:00 (8h) 0/1" at bounding box center [311, 114] width 61 height 4
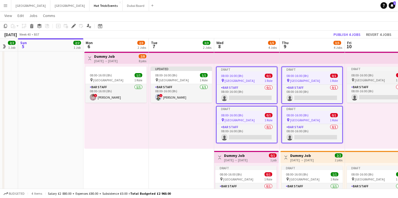
click at [368, 71] on div "Draft" at bounding box center [377, 68] width 61 height 4
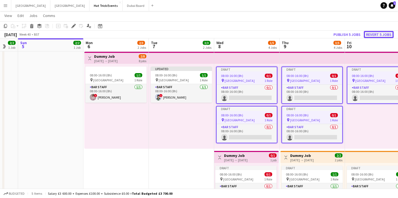
click at [379, 34] on button "Revert 5 jobs" at bounding box center [379, 34] width 30 height 7
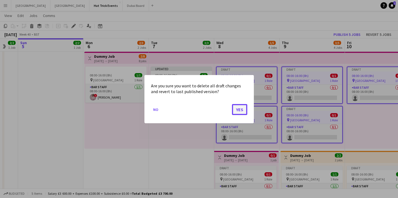
click at [240, 107] on button "Yes" at bounding box center [239, 109] width 15 height 11
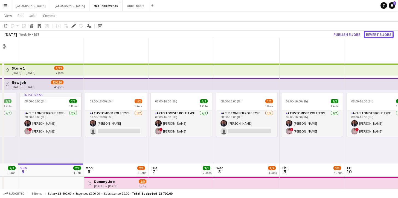
scroll to position [125, 0]
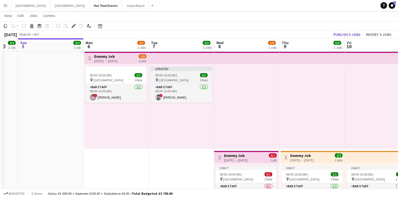
click at [178, 74] on div "08:00-16:00 (8h) 1/1" at bounding box center [181, 75] width 61 height 4
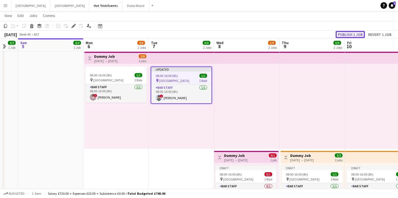
click at [355, 35] on button "Publish 1 job" at bounding box center [350, 34] width 29 height 7
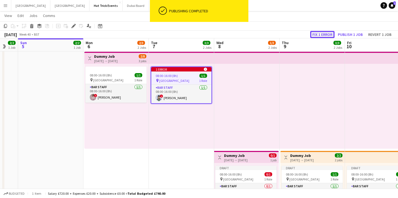
click at [324, 35] on button "Fix 1 error" at bounding box center [322, 34] width 24 height 7
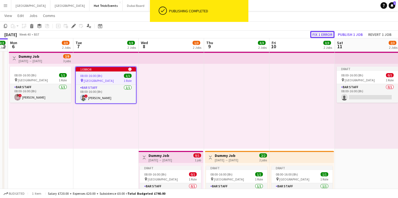
scroll to position [195, 0]
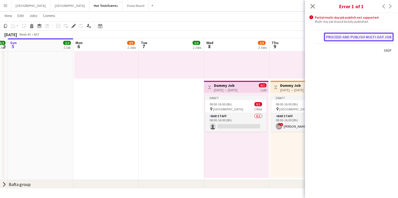
click at [354, 38] on button "Proceed and publish multi-day job" at bounding box center [359, 37] width 70 height 9
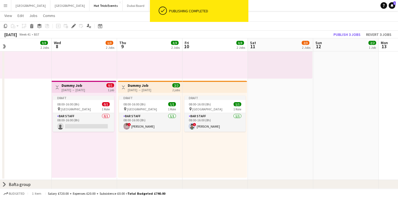
scroll to position [0, 213]
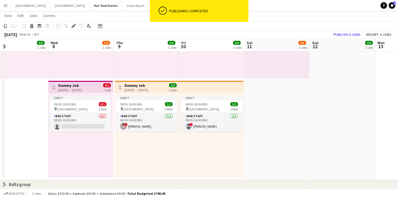
drag, startPoint x: 257, startPoint y: 146, endPoint x: 101, endPoint y: 141, distance: 155.7
click at [101, 141] on app-calendar-viewport "Sat 4 2/2 1 Job Sun 5 2/2 1 Job Mon 6 2/3 2 Jobs Tue 7 3/3 2 Jobs Wed 8 1/3 2 J…" at bounding box center [199, 7] width 398 height 362
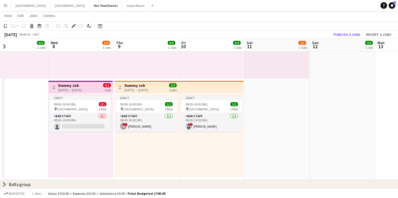
click at [143, 87] on h3 "Dummy Job" at bounding box center [136, 85] width 24 height 5
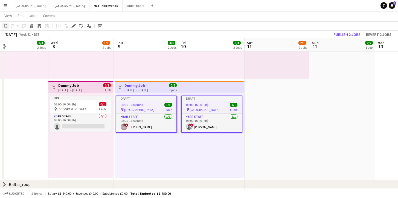
click at [5, 27] on icon at bounding box center [5, 26] width 3 height 4
click at [281, 109] on app-date-cell "08:00-16:00 (8h) 2/2 1 Role A Customised Role Type [DATE] 08:00-16:00 (8h) [PER…" at bounding box center [277, 22] width 65 height 313
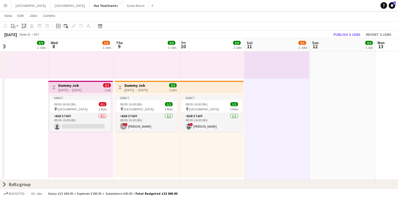
click at [24, 27] on icon "Paste linked Job" at bounding box center [24, 26] width 4 height 4
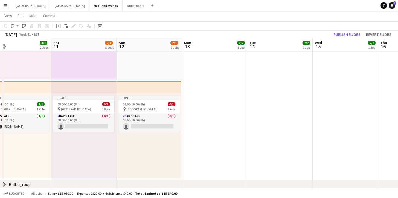
scroll to position [0, 157]
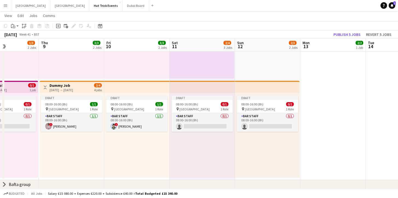
drag, startPoint x: 266, startPoint y: 158, endPoint x: 207, endPoint y: 155, distance: 59.8
click at [207, 155] on app-calendar-viewport "Mon 6 2/3 2 Jobs Tue 7 3/3 2 Jobs Wed 8 1/3 2 Jobs Thu 9 3/3 2 Jobs Fri 10 3/3 …" at bounding box center [199, 7] width 398 height 362
click at [70, 97] on div "Draft" at bounding box center [71, 97] width 61 height 4
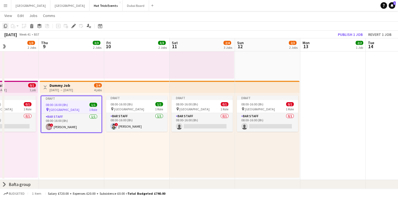
click at [5, 26] on icon "Copy" at bounding box center [5, 26] width 4 height 4
click at [321, 103] on app-date-cell "08:00-16:00 (8h) 2/2 1 Role A Customised Role Type [DATE] 08:00-16:00 (8h) [PER…" at bounding box center [332, 22] width 65 height 313
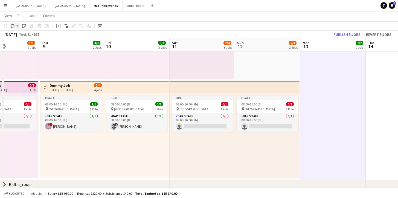
click at [18, 27] on app-action-btn "Paste" at bounding box center [15, 26] width 10 height 7
click at [25, 44] on link "Paste with crew Command Shift V" at bounding box center [35, 45] width 43 height 5
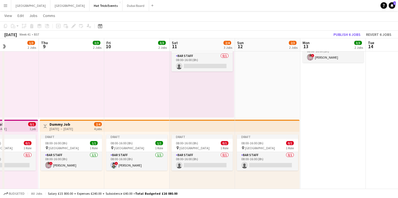
scroll to position [156, 0]
click at [68, 127] on div "[DATE] → [DATE]" at bounding box center [62, 128] width 24 height 4
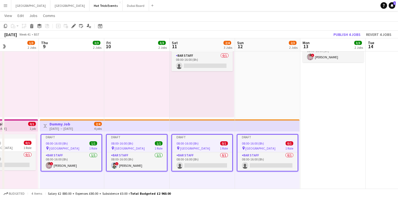
click at [73, 127] on div "[DATE] → [DATE]" at bounding box center [62, 128] width 24 height 4
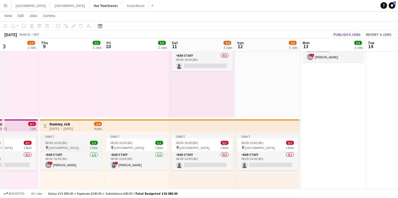
click at [76, 141] on div "08:00-16:00 (8h) 1/1" at bounding box center [71, 143] width 61 height 4
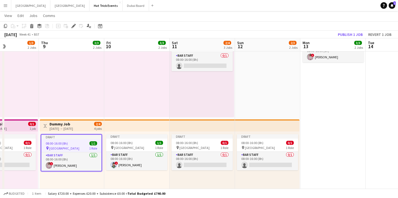
click at [323, 92] on app-date-cell "08:00-16:00 (8h) 2/2 1 Role A Customised Role Type [DATE] 08:00-16:00 (8h) [PER…" at bounding box center [332, 61] width 65 height 313
